Goal: Use online tool/utility

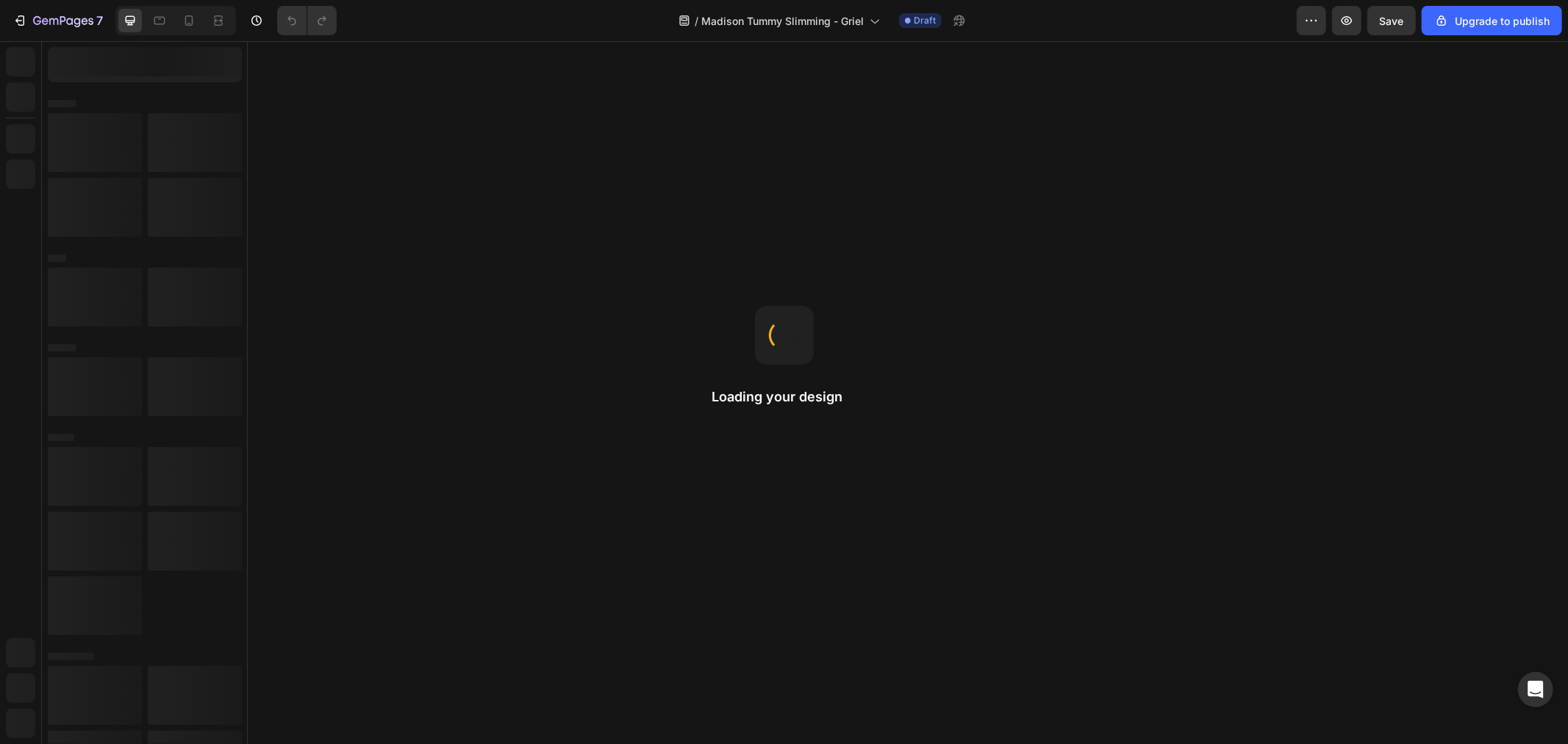
radio input "false"
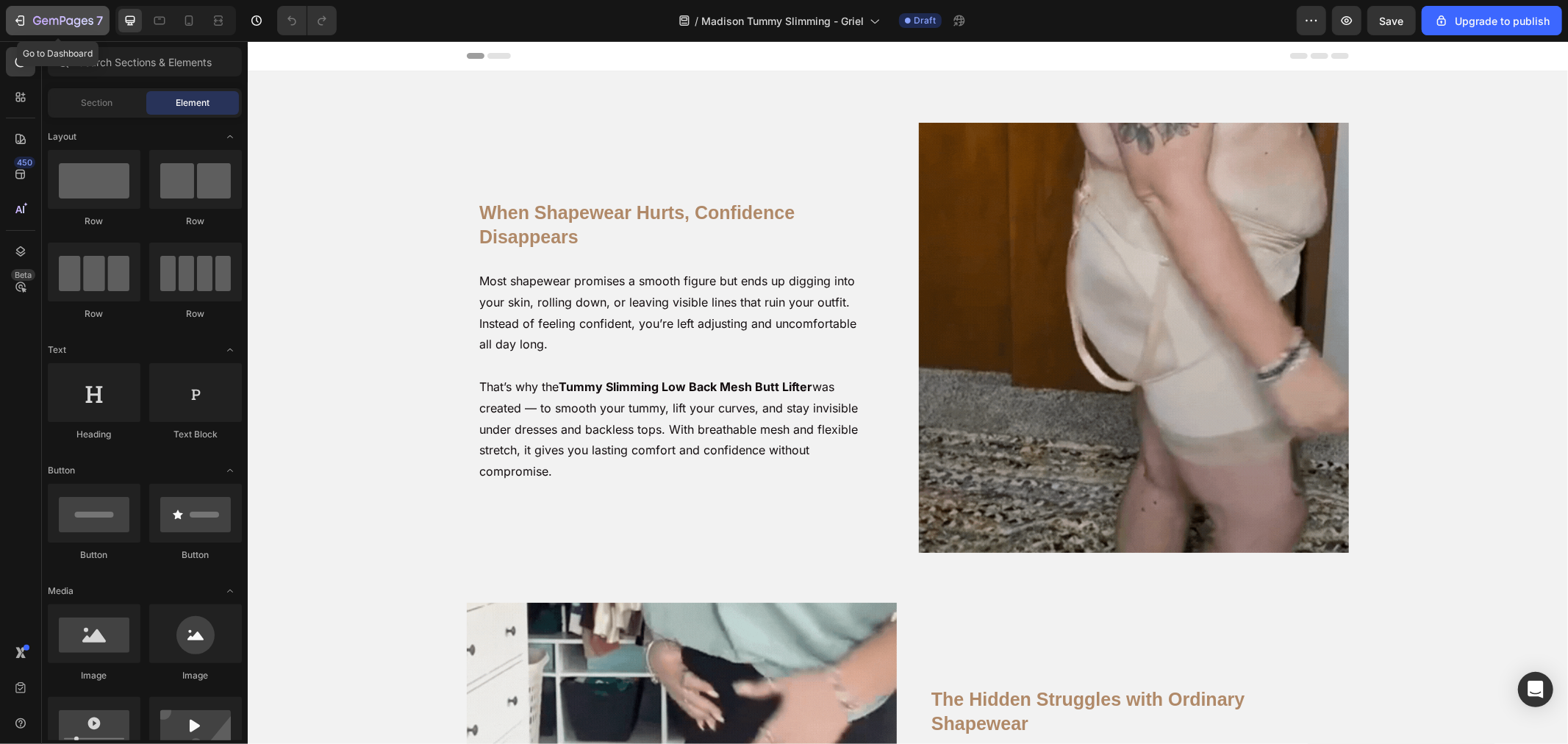
click at [55, 18] on icon "button" at bounding box center [63, 22] width 60 height 12
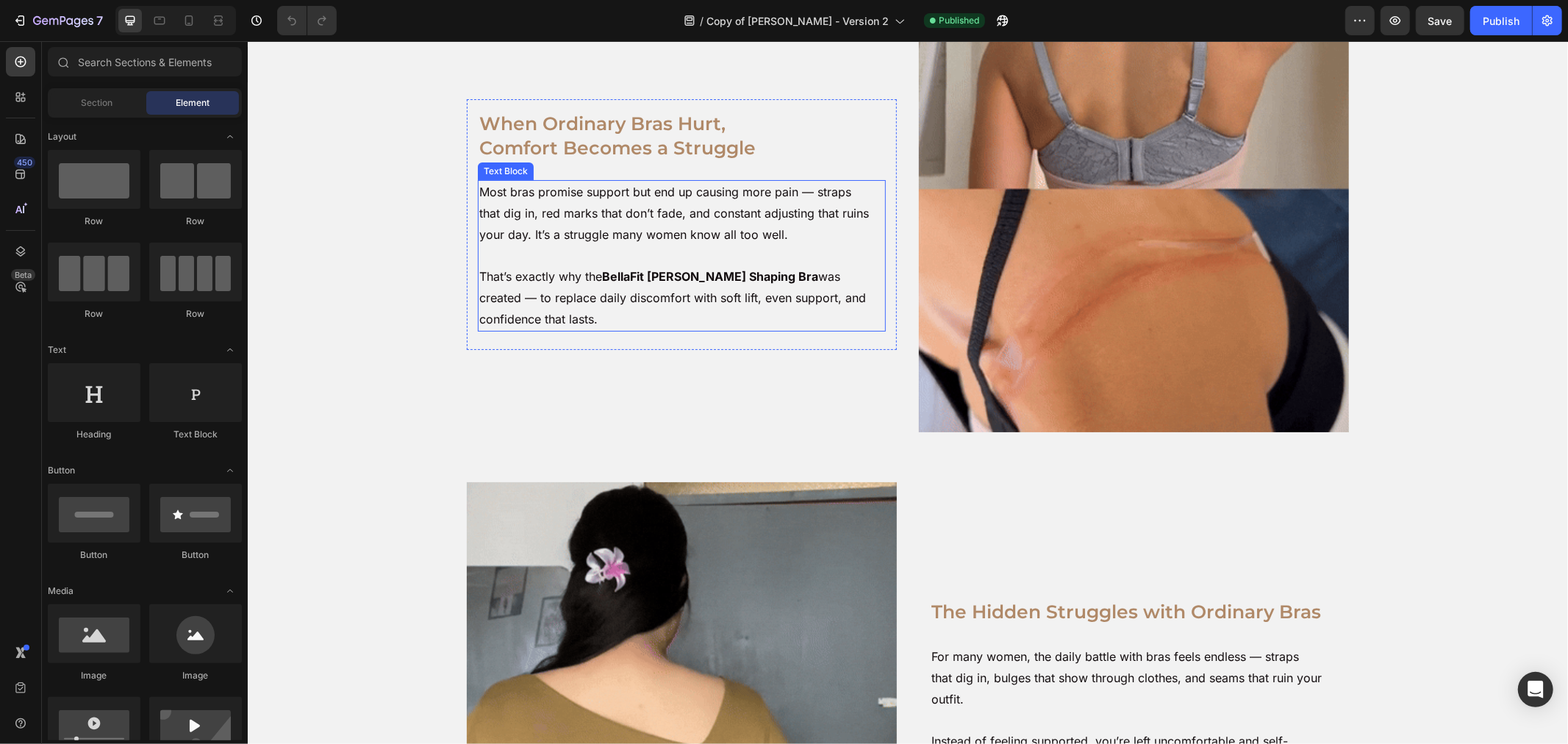
scroll to position [490, 0]
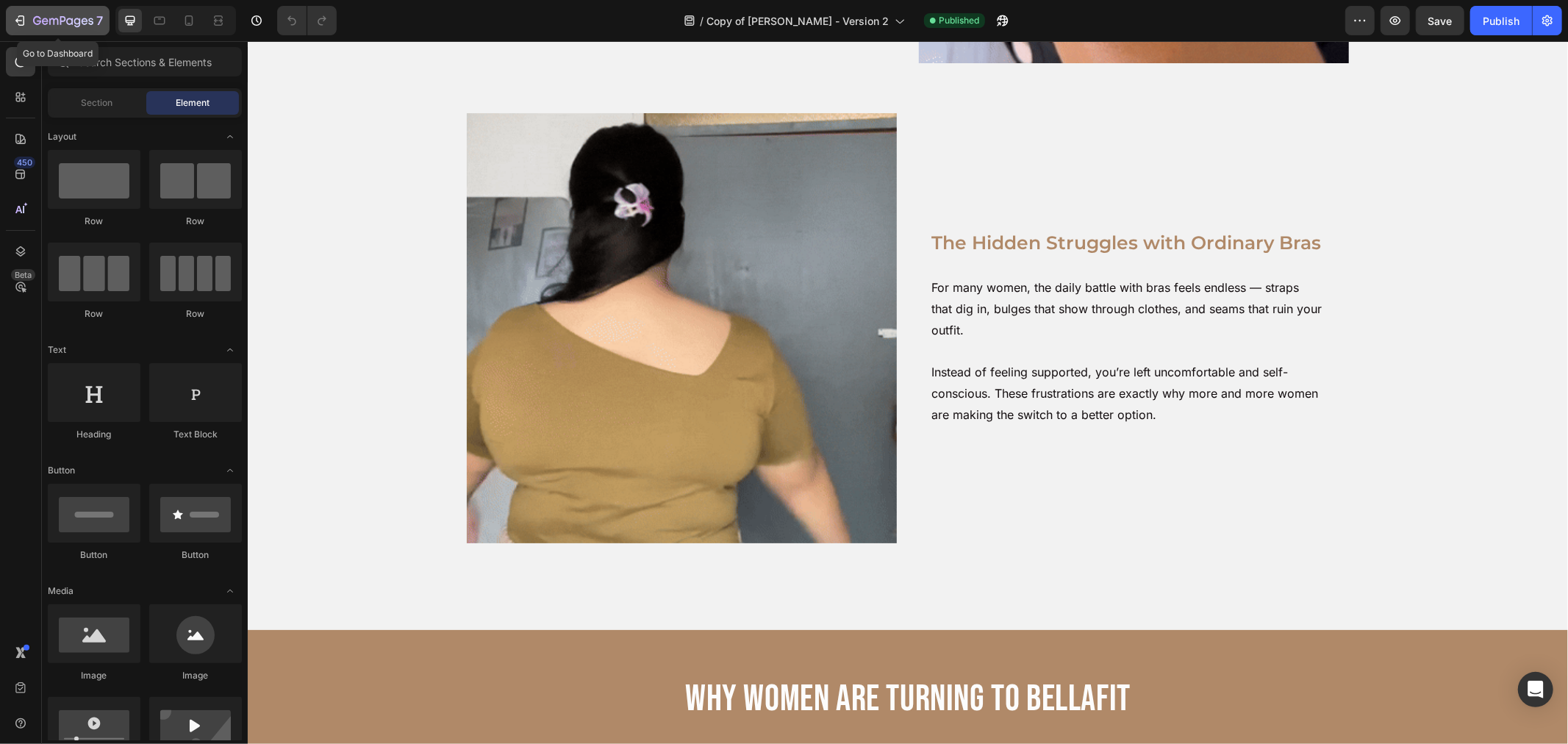
click at [53, 6] on button "7" at bounding box center [58, 21] width 103 height 30
